Goal: Information Seeking & Learning: Learn about a topic

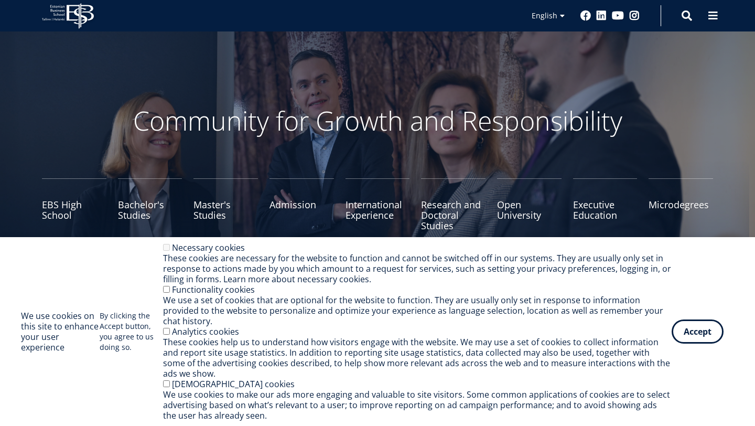
click at [693, 332] on button "Accept" at bounding box center [698, 331] width 52 height 24
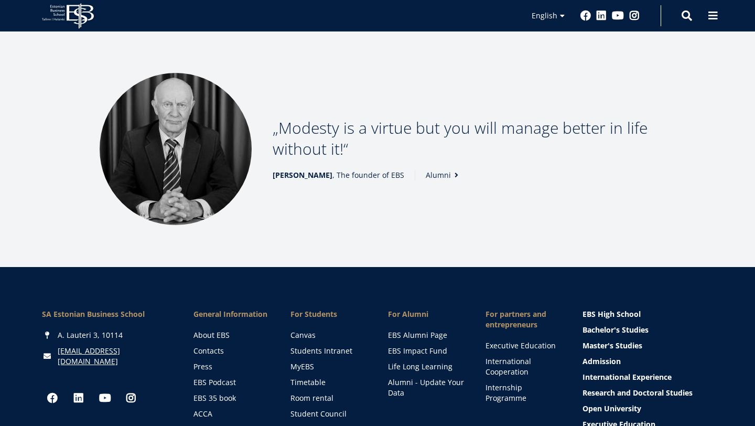
scroll to position [1527, 0]
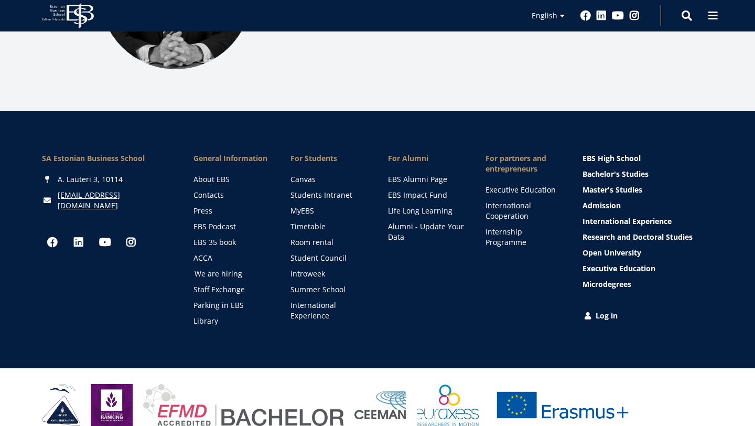
click at [224, 268] on link "We are hiring" at bounding box center [233, 273] width 77 height 10
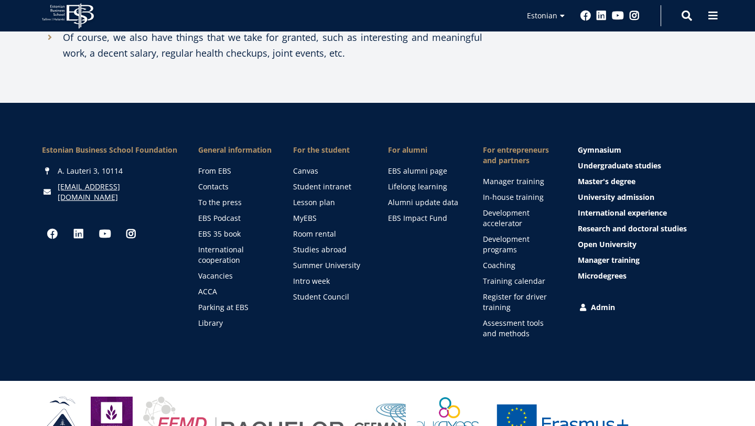
scroll to position [1058, 0]
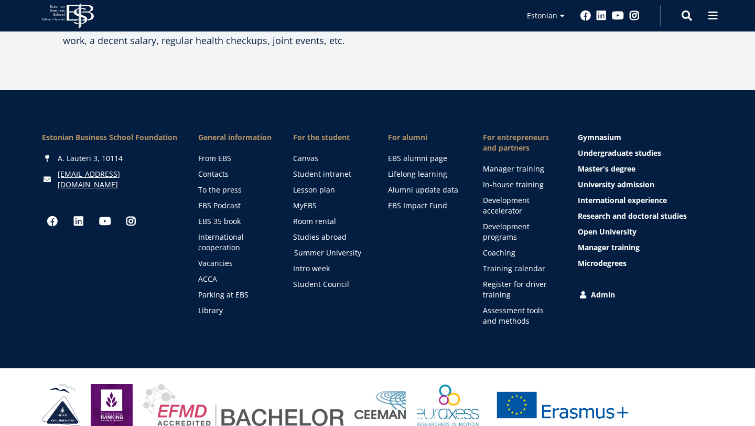
click at [347, 247] on font "Summer University" at bounding box center [327, 252] width 67 height 10
click at [498, 196] on font "Development accelerator" at bounding box center [507, 205] width 47 height 20
click at [621, 211] on font "Research and doctoral studies" at bounding box center [633, 216] width 109 height 10
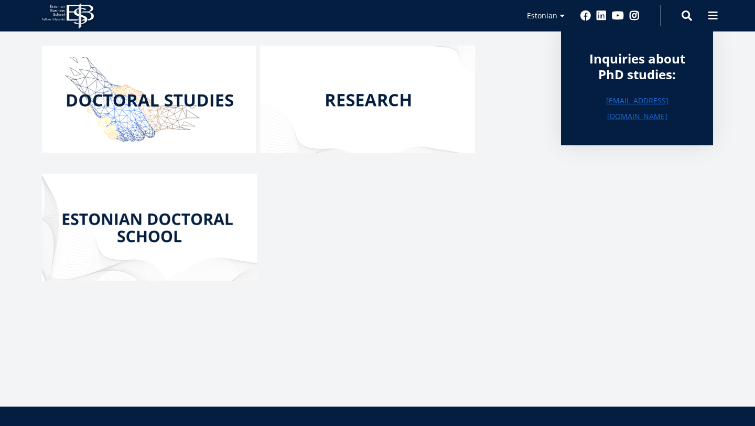
scroll to position [180, 0]
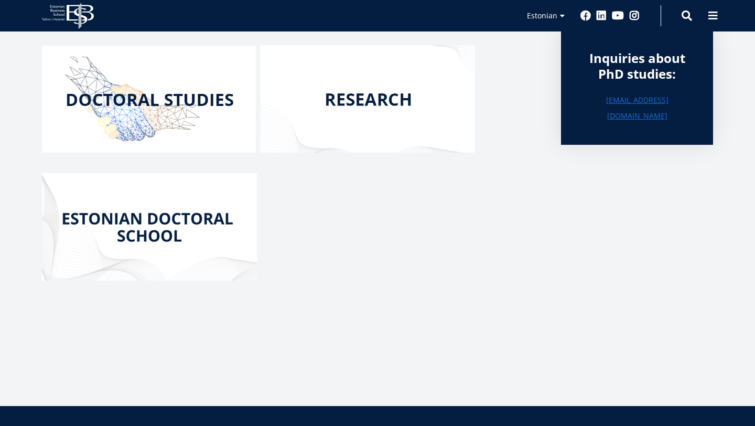
click at [197, 138] on img at bounding box center [149, 99] width 214 height 107
